Goal: Task Accomplishment & Management: Manage account settings

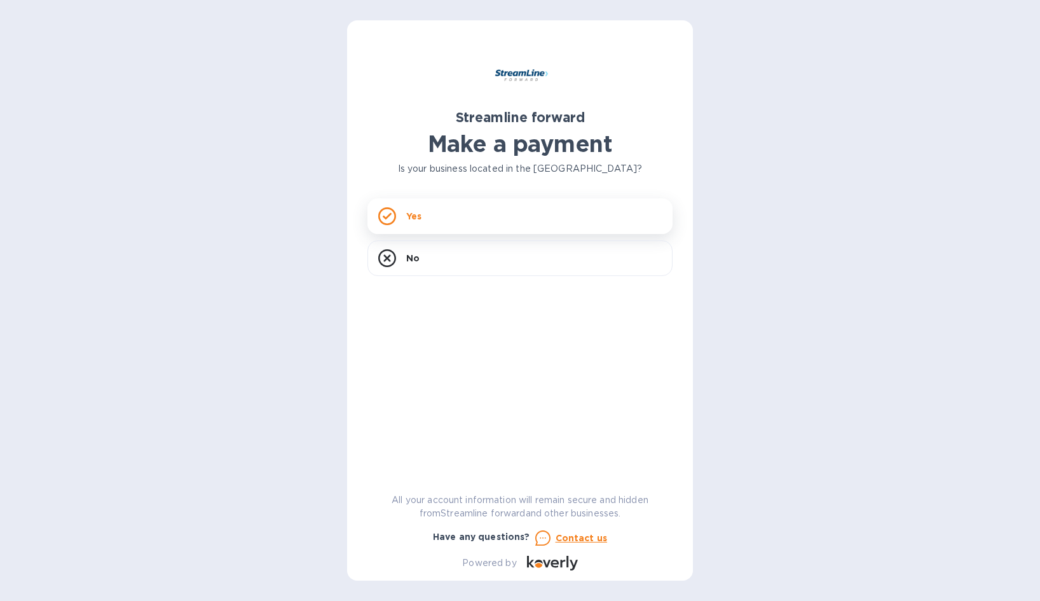
click at [533, 224] on div "Yes" at bounding box center [519, 216] width 305 height 36
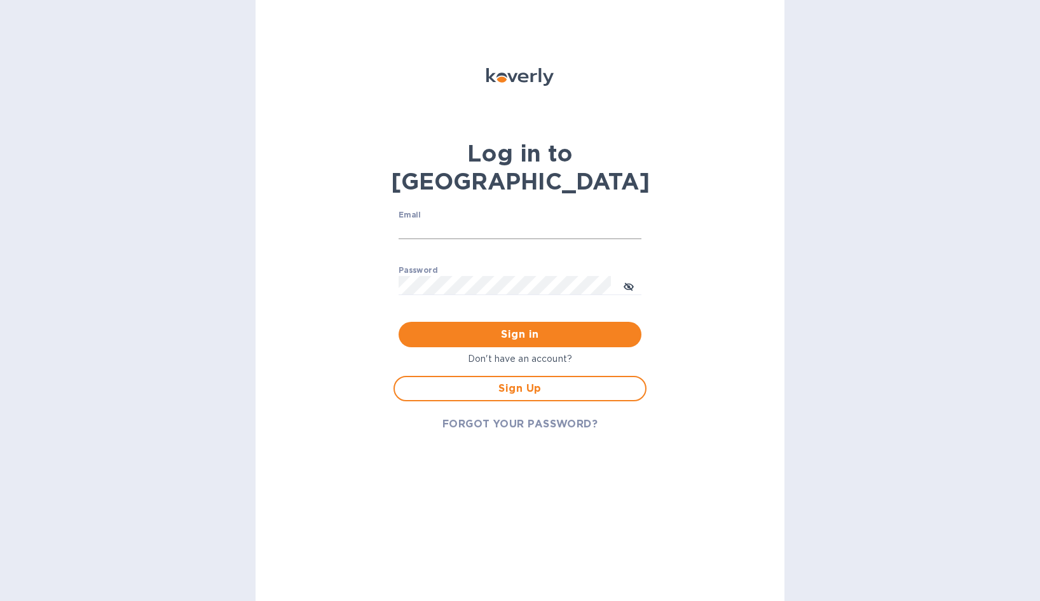
click at [440, 221] on input "Email" at bounding box center [519, 230] width 243 height 19
type input "[EMAIL_ADDRESS][DOMAIN_NAME]"
click at [496, 266] on div "Password ​" at bounding box center [519, 289] width 243 height 46
click at [538, 352] on p "Don't have an account?" at bounding box center [519, 358] width 253 height 13
click at [540, 416] on span "FORGOT YOUR PASSWORD?" at bounding box center [520, 423] width 156 height 15
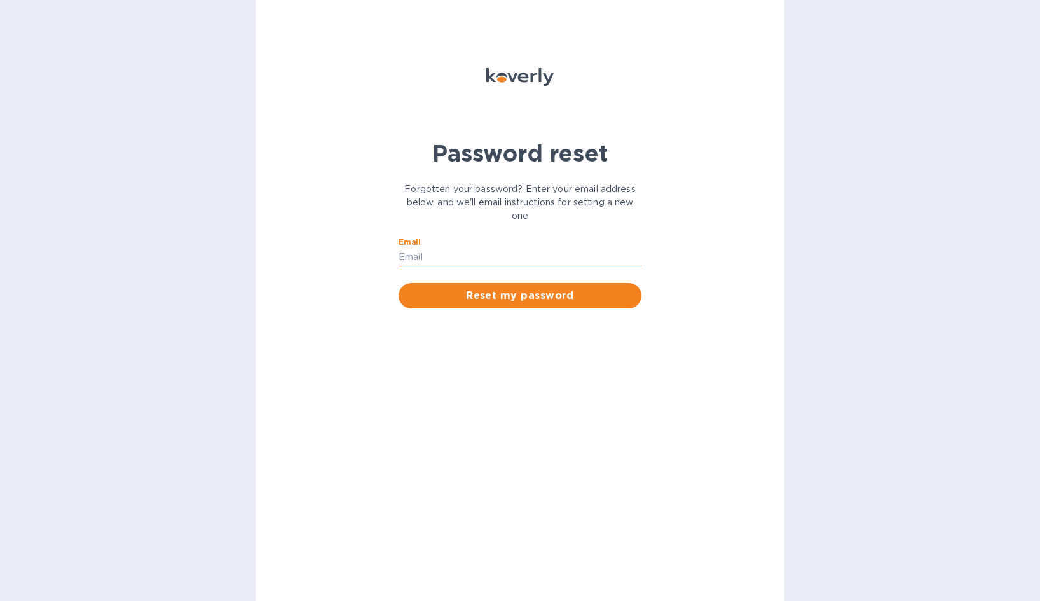
click at [465, 254] on input "Email" at bounding box center [519, 257] width 243 height 19
type input "[EMAIL_ADDRESS][DOMAIN_NAME]"
click at [506, 295] on span "Reset my password" at bounding box center [520, 295] width 222 height 15
